Goal: Find specific page/section: Find specific page/section

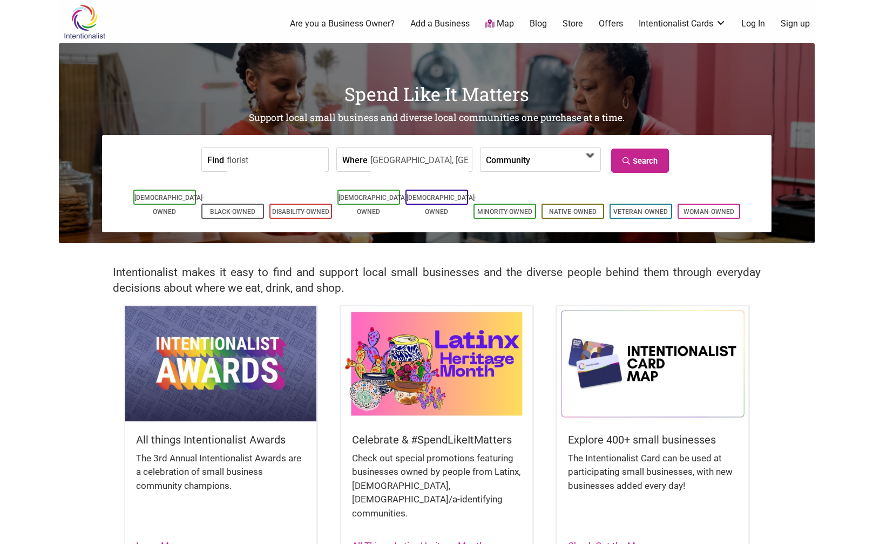
type input "[GEOGRAPHIC_DATA], [GEOGRAPHIC_DATA]"
click at [569, 154] on span at bounding box center [561, 160] width 46 height 18
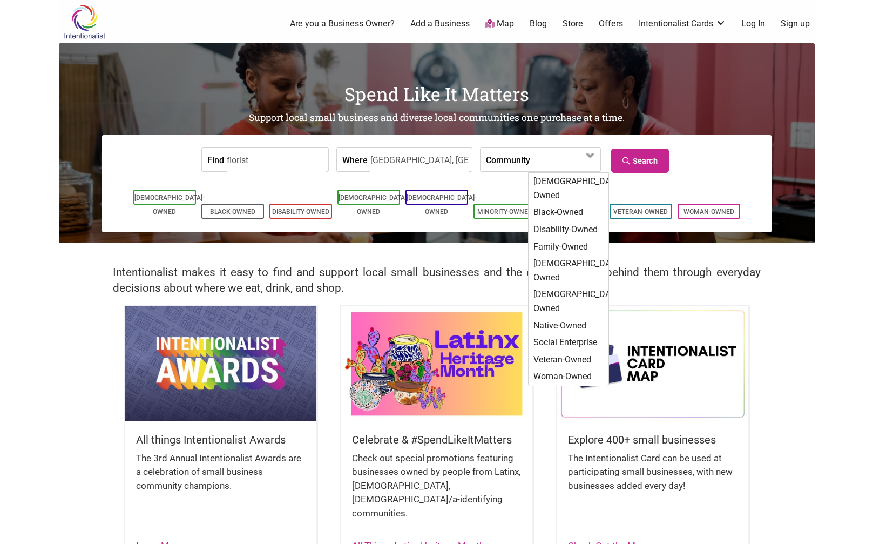
click at [723, 166] on form "Find florist Where seattle, wa Community Asian-Owned Black-Owned Disability-Own…" at bounding box center [436, 159] width 653 height 33
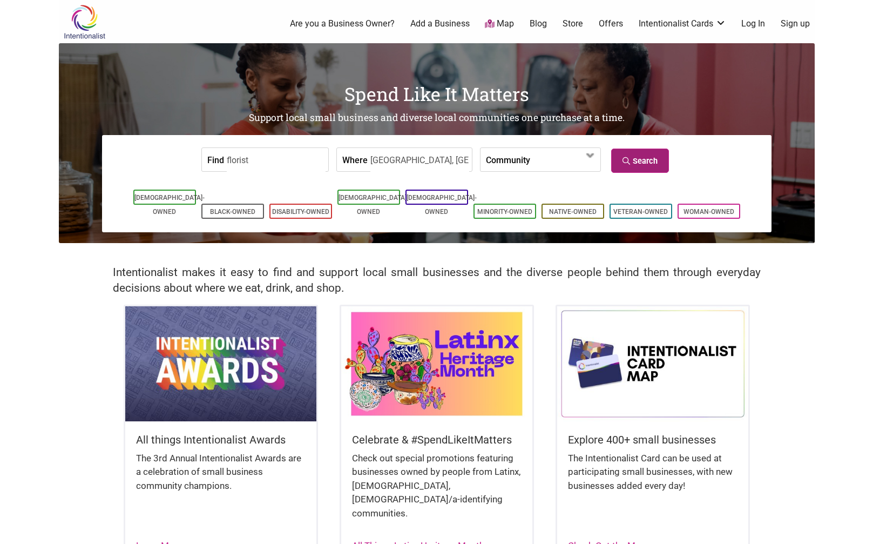
click at [667, 158] on link "Search" at bounding box center [640, 160] width 58 height 24
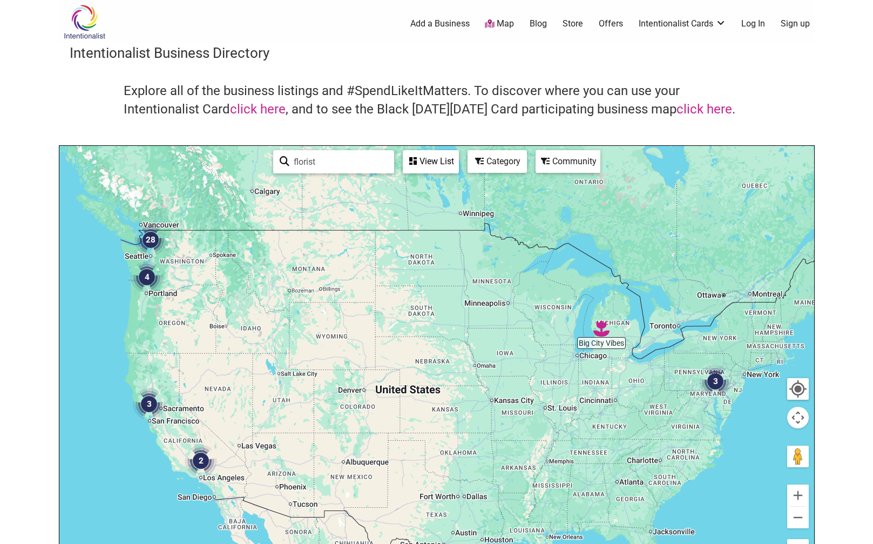
drag, startPoint x: 852, startPoint y: 254, endPoint x: 846, endPoint y: 214, distance: 40.9
click at [846, 214] on body "× Menu 0 Add a Business Map Blog Store Offers Intentionalist Cards Buy Black Ca…" at bounding box center [436, 272] width 873 height 544
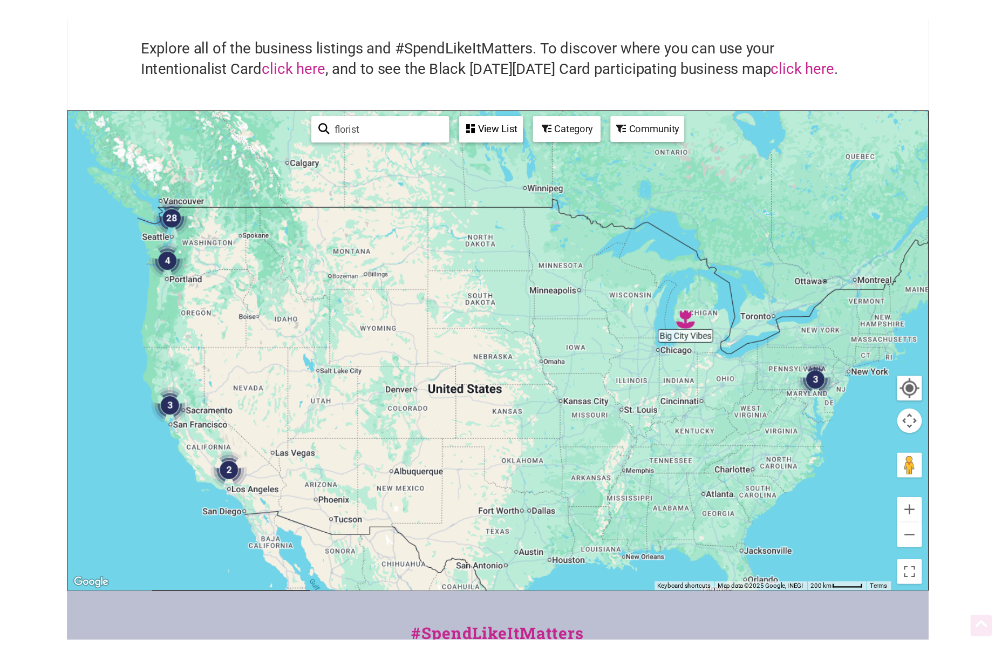
scroll to position [135, 0]
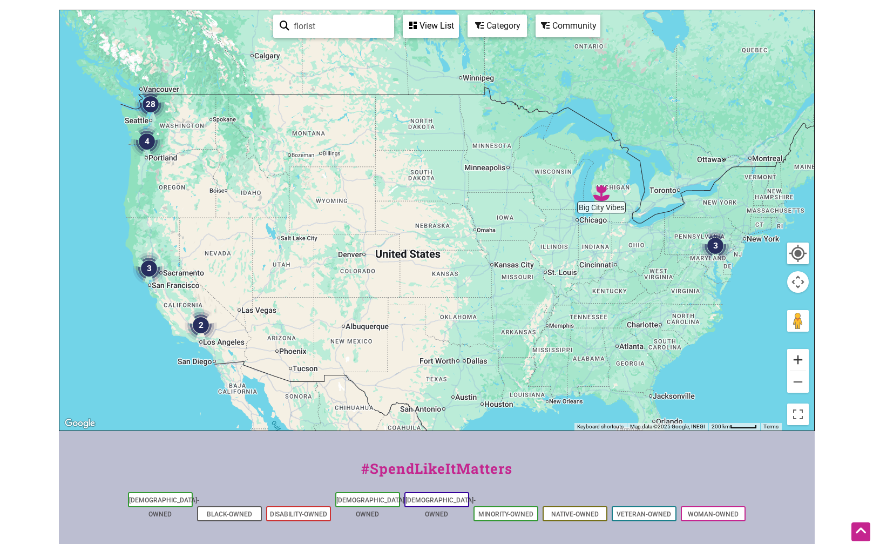
click at [800, 362] on button "Zoom in" at bounding box center [798, 360] width 22 height 22
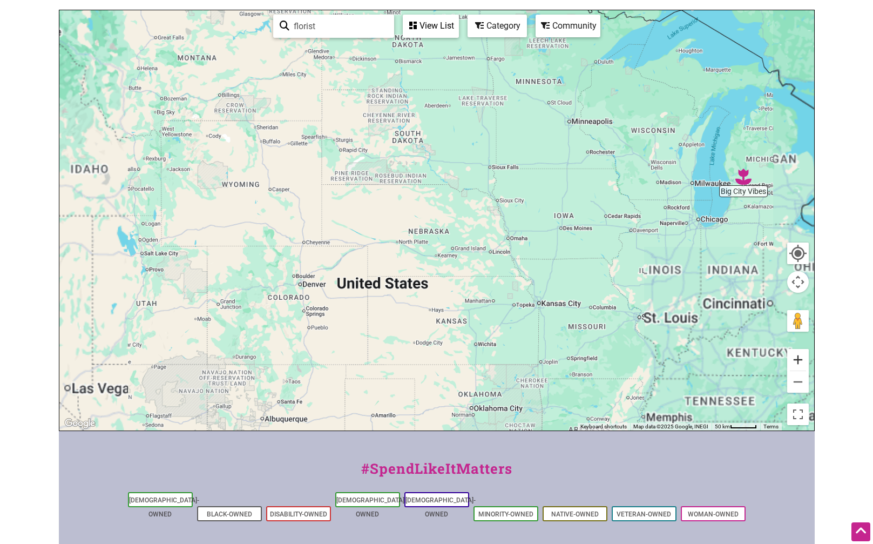
click at [801, 362] on button "Zoom in" at bounding box center [798, 360] width 22 height 22
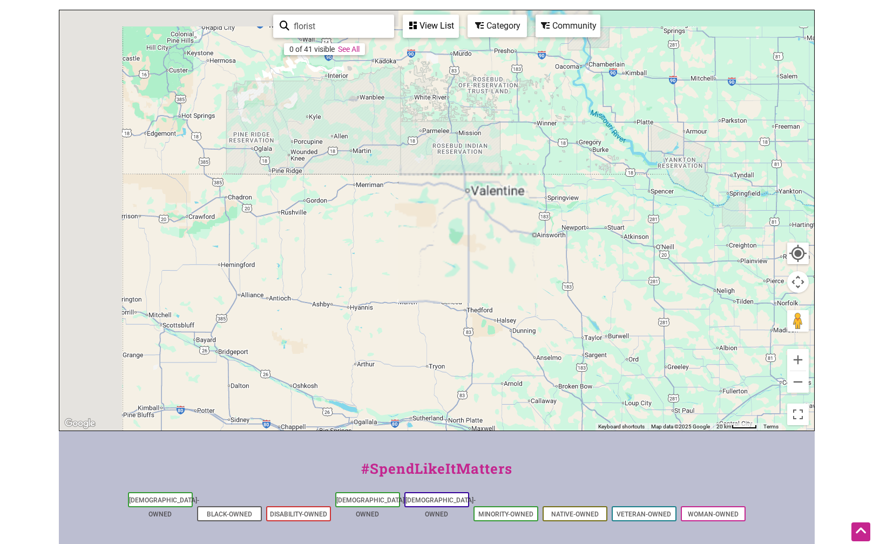
drag, startPoint x: 339, startPoint y: 211, endPoint x: 591, endPoint y: 341, distance: 283.2
click at [596, 354] on div at bounding box center [436, 220] width 755 height 420
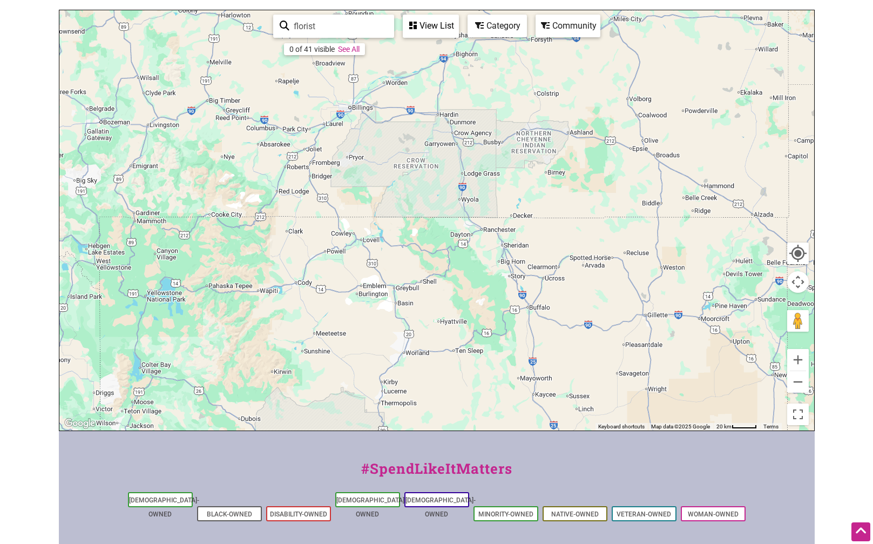
drag, startPoint x: 369, startPoint y: 243, endPoint x: 570, endPoint y: 329, distance: 218.8
click at [532, 321] on div at bounding box center [436, 220] width 755 height 420
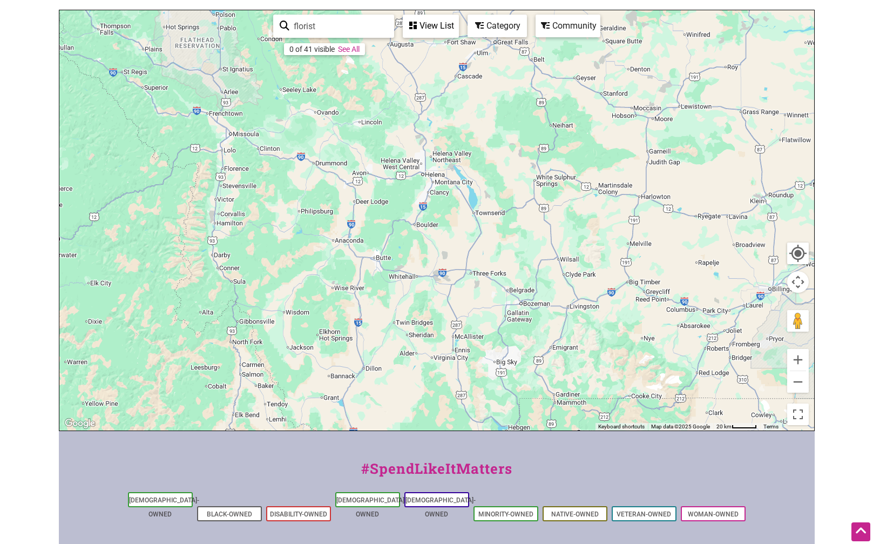
drag, startPoint x: 400, startPoint y: 241, endPoint x: 529, endPoint y: 313, distance: 147.6
click at [500, 302] on div at bounding box center [436, 220] width 755 height 420
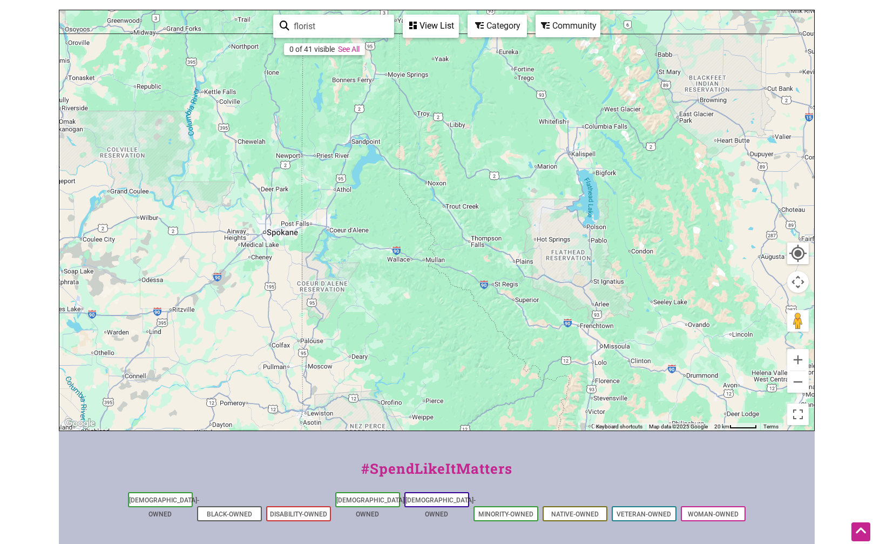
drag, startPoint x: 346, startPoint y: 211, endPoint x: 454, endPoint y: 229, distance: 109.9
click at [454, 229] on div at bounding box center [436, 220] width 755 height 420
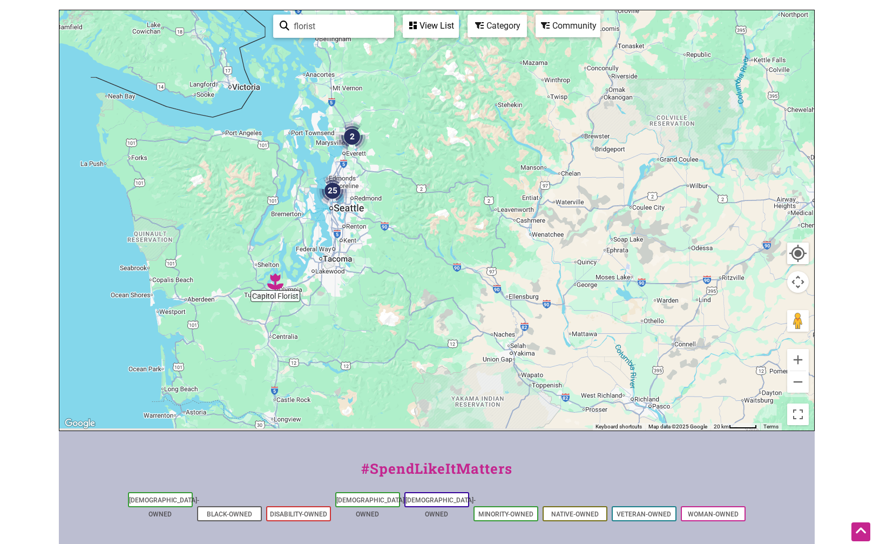
drag, startPoint x: 368, startPoint y: 261, endPoint x: 590, endPoint y: 175, distance: 238.0
click at [587, 175] on div at bounding box center [436, 220] width 755 height 420
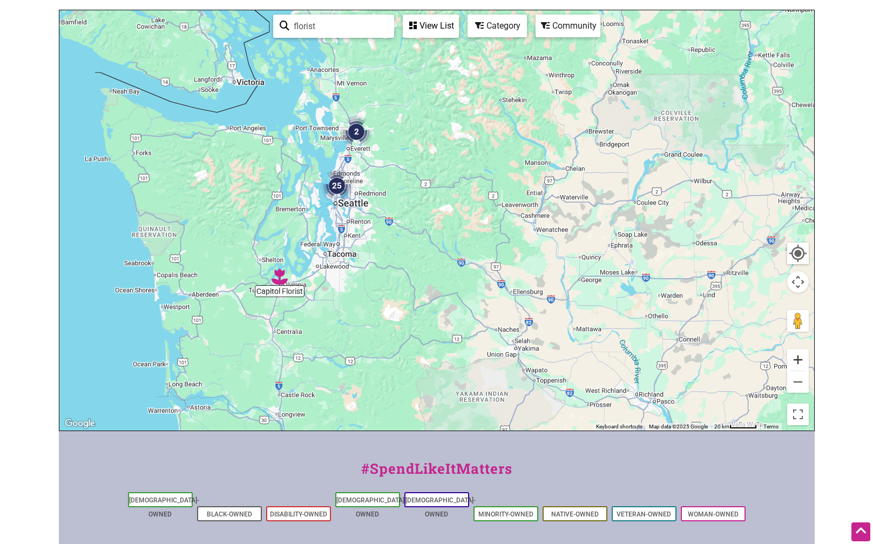
click at [797, 360] on button "Zoom in" at bounding box center [798, 360] width 22 height 22
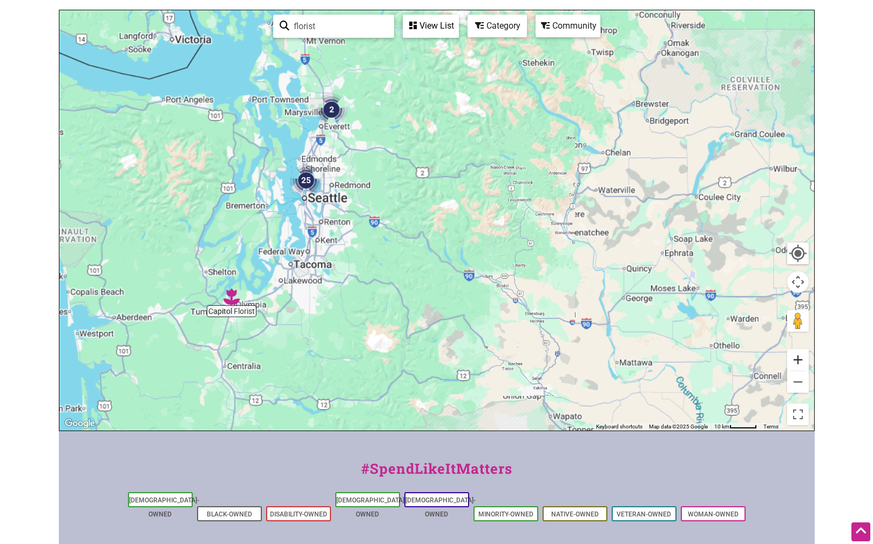
click at [797, 360] on button "Zoom in" at bounding box center [798, 360] width 22 height 22
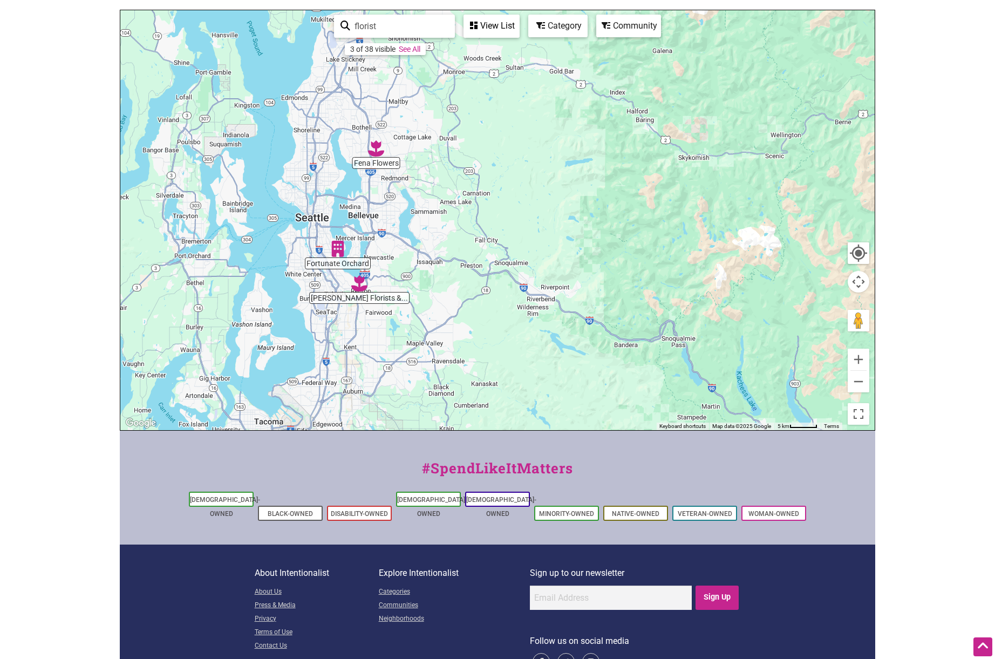
drag, startPoint x: 276, startPoint y: 216, endPoint x: 488, endPoint y: 273, distance: 220.1
click at [486, 276] on div at bounding box center [497, 220] width 755 height 420
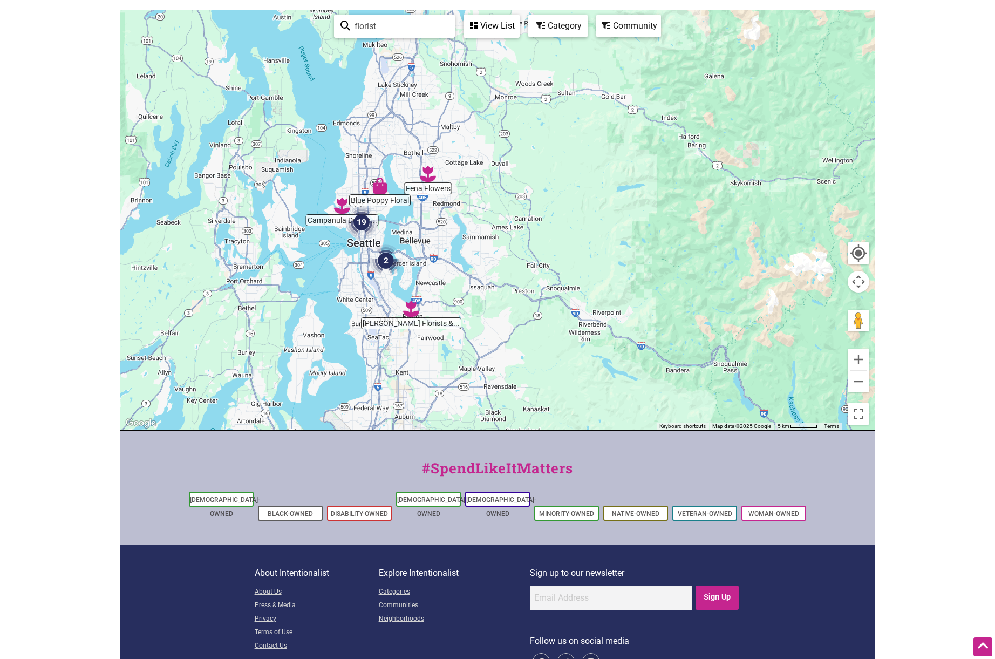
drag, startPoint x: 467, startPoint y: 243, endPoint x: 534, endPoint y: 275, distance: 74.1
click at [521, 270] on div at bounding box center [497, 220] width 755 height 420
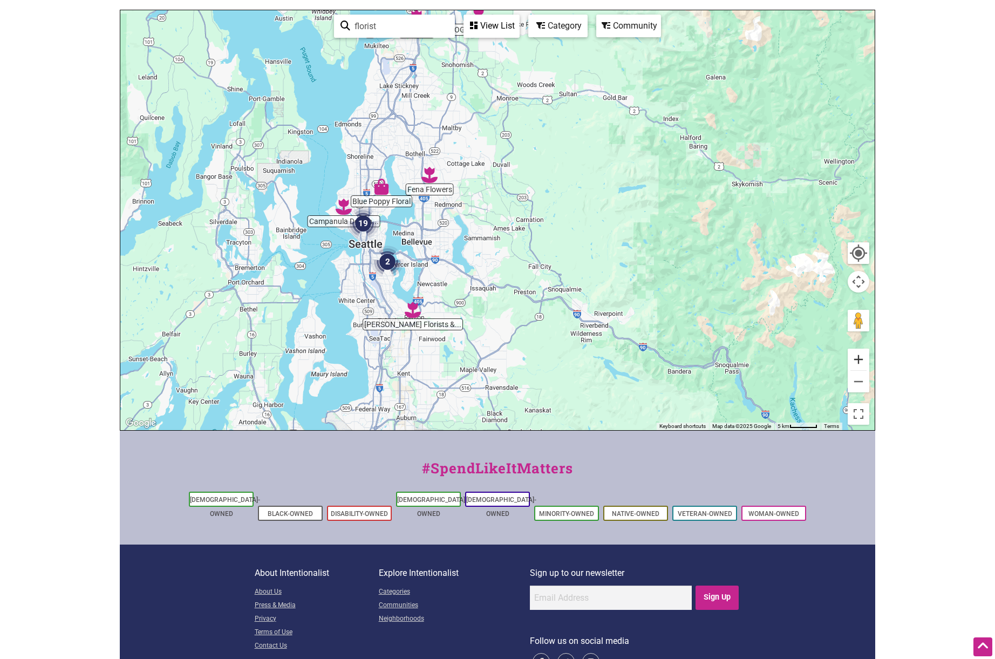
click at [865, 360] on button "Zoom in" at bounding box center [859, 360] width 22 height 22
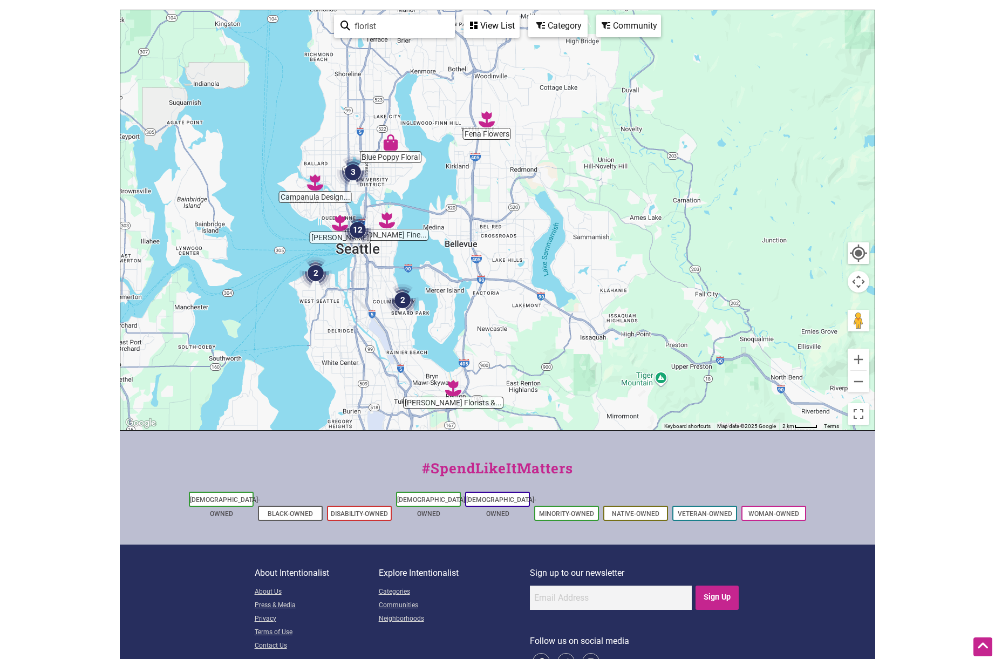
drag, startPoint x: 479, startPoint y: 308, endPoint x: 611, endPoint y: 288, distance: 133.7
click at [611, 288] on div at bounding box center [497, 220] width 755 height 420
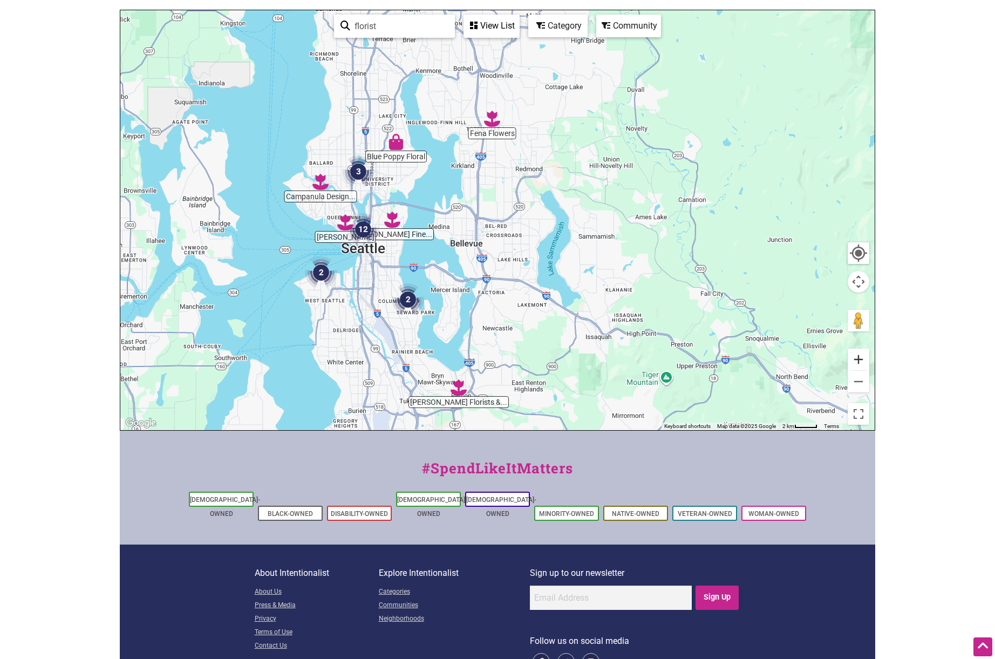
click at [860, 361] on button "Zoom in" at bounding box center [859, 360] width 22 height 22
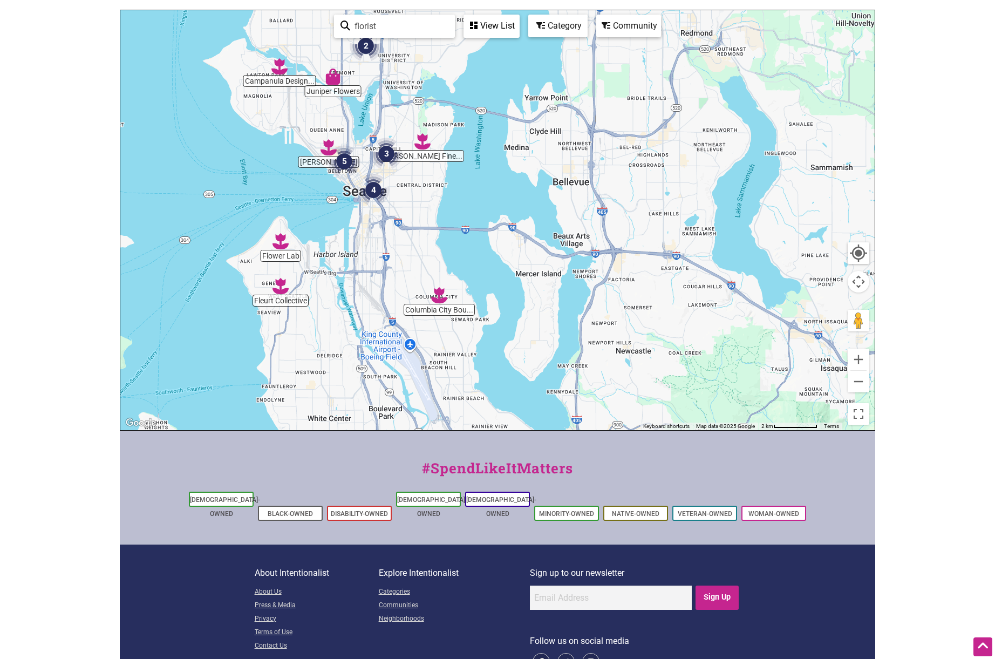
drag, startPoint x: 521, startPoint y: 311, endPoint x: 658, endPoint y: 226, distance: 161.0
click at [658, 226] on div at bounding box center [497, 220] width 755 height 420
click at [279, 288] on img "Fleurt Collective" at bounding box center [281, 285] width 16 height 16
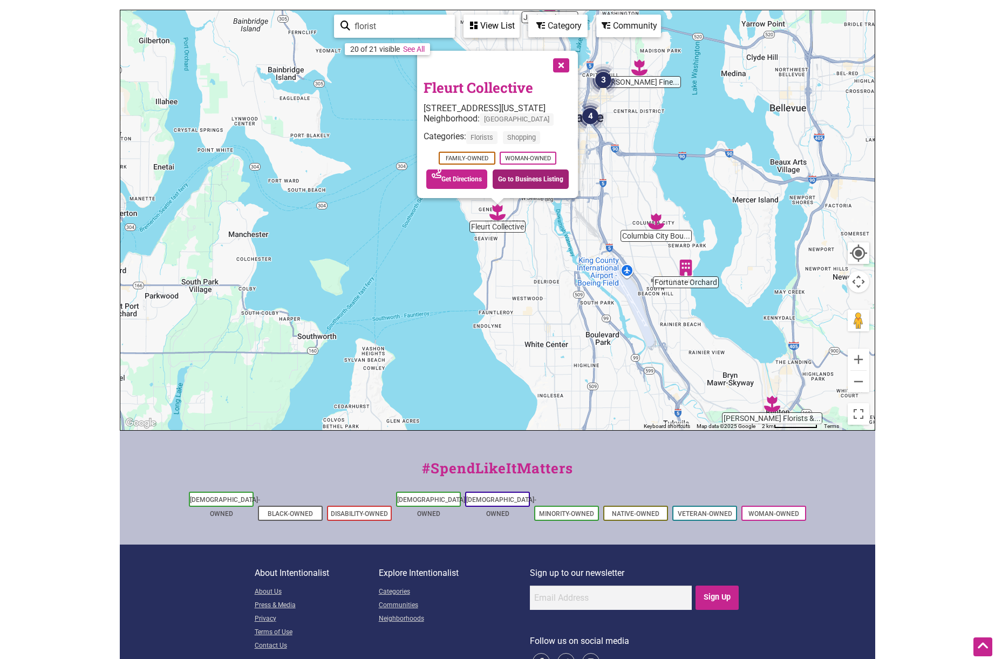
click at [539, 180] on link "Go to Business Listing" at bounding box center [531, 178] width 76 height 19
click at [566, 65] on button "Close" at bounding box center [560, 64] width 27 height 27
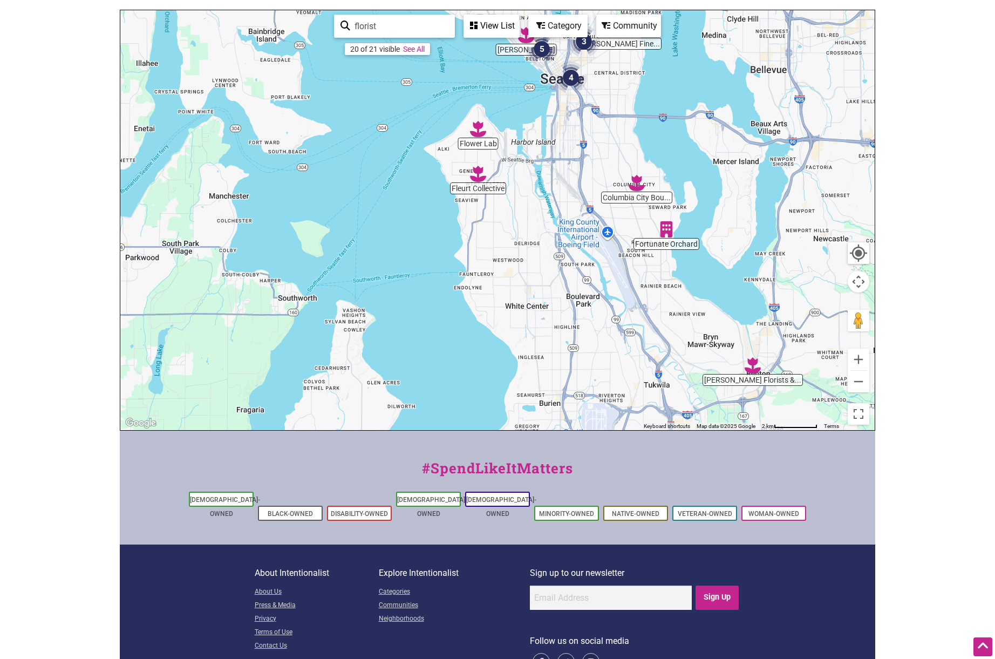
drag, startPoint x: 567, startPoint y: 258, endPoint x: 548, endPoint y: 219, distance: 43.9
click at [548, 219] on div "To navigate, press the arrow keys." at bounding box center [497, 220] width 755 height 420
click at [636, 181] on img "Columbia City Bouquet" at bounding box center [637, 183] width 16 height 16
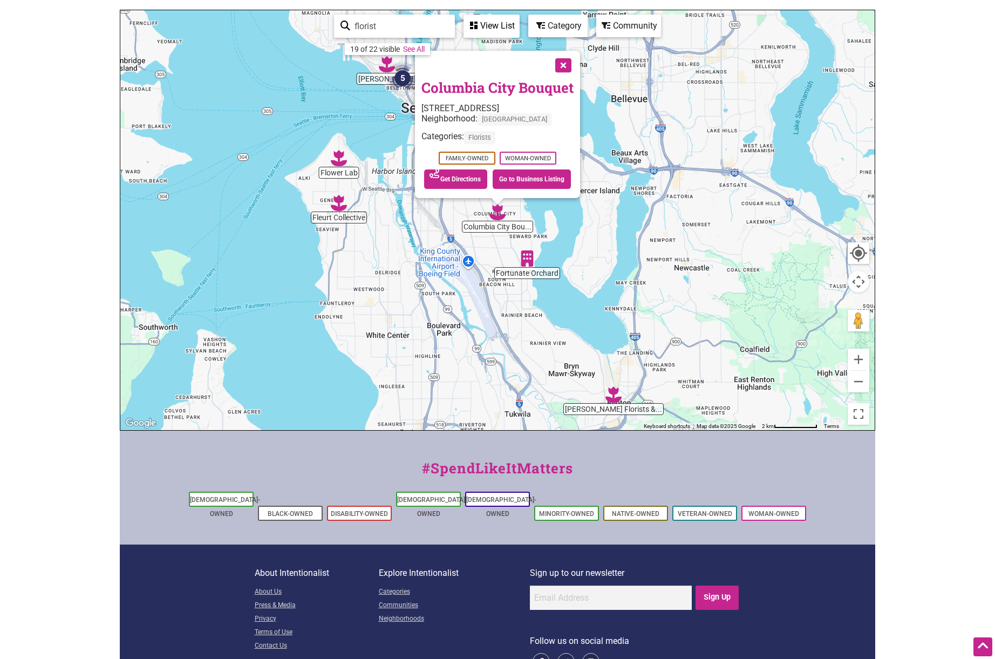
click at [738, 205] on div "To navigate, press the arrow keys. Columbia City Bouquet 4873 Rainier Ave S, Se…" at bounding box center [497, 220] width 755 height 420
click at [616, 399] on img "Cugini Florists & Fine Gifts" at bounding box center [614, 394] width 16 height 16
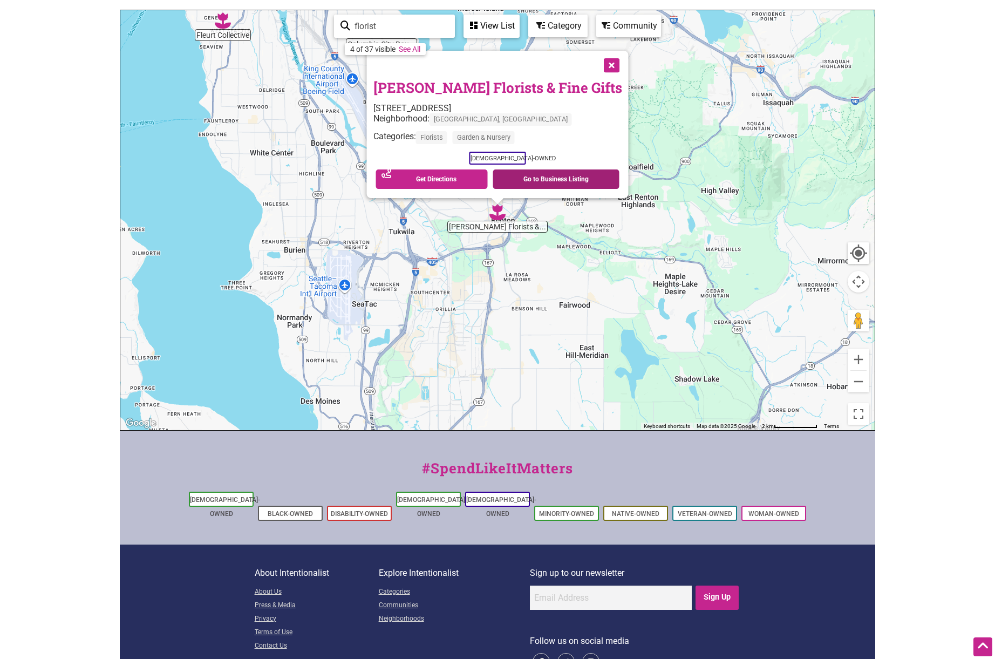
click at [558, 179] on link "Go to Business Listing" at bounding box center [556, 178] width 127 height 19
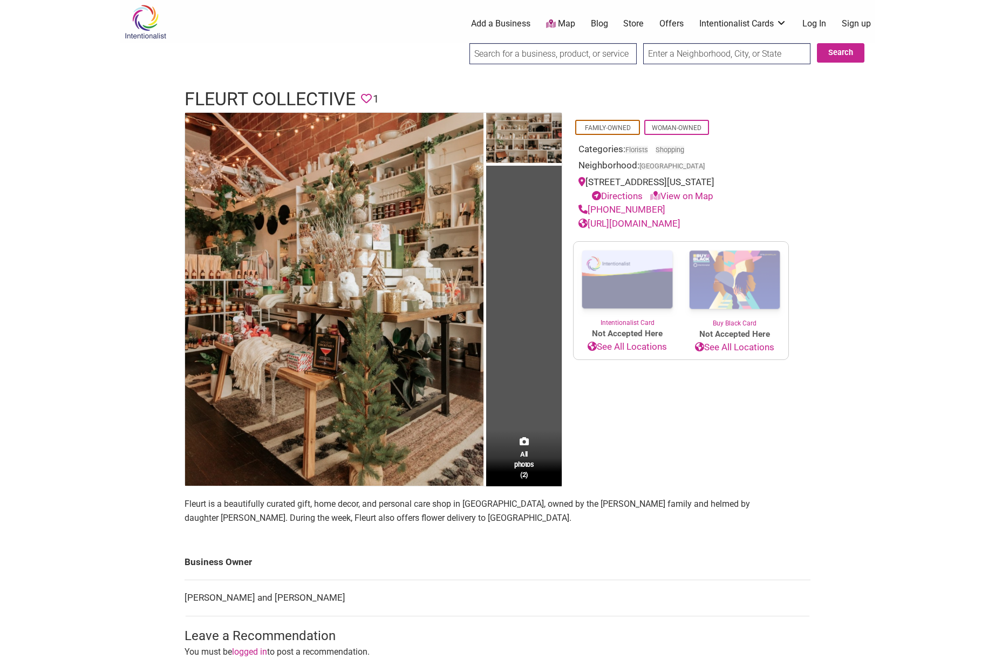
click at [641, 225] on link "https://fleurtcollective.com/" at bounding box center [630, 223] width 102 height 11
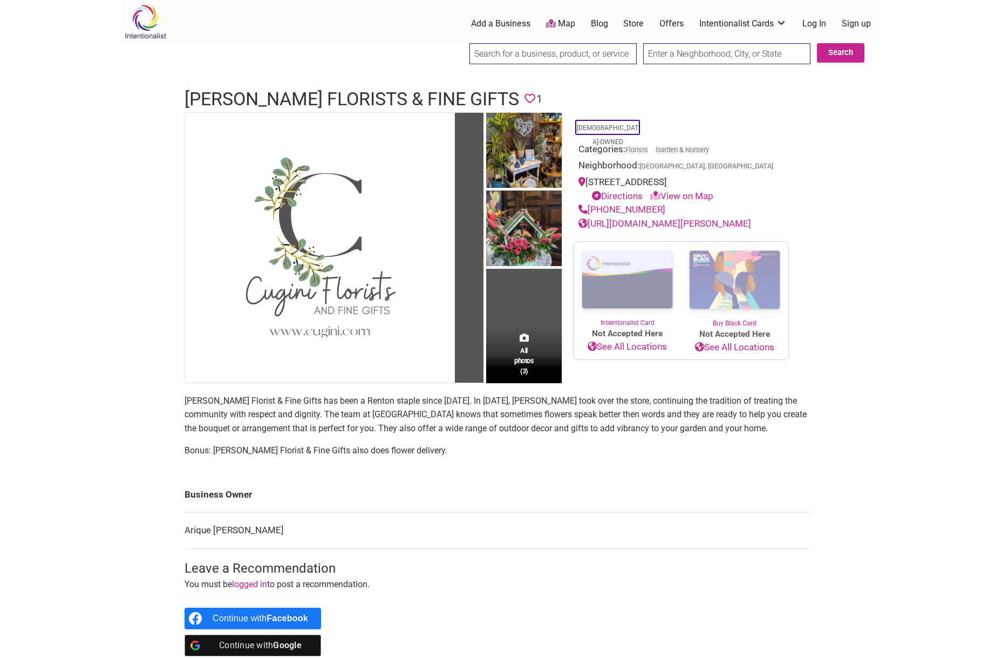
click at [680, 223] on link "[URL][DOMAIN_NAME][PERSON_NAME]" at bounding box center [665, 223] width 173 height 11
